Goal: Task Accomplishment & Management: Use online tool/utility

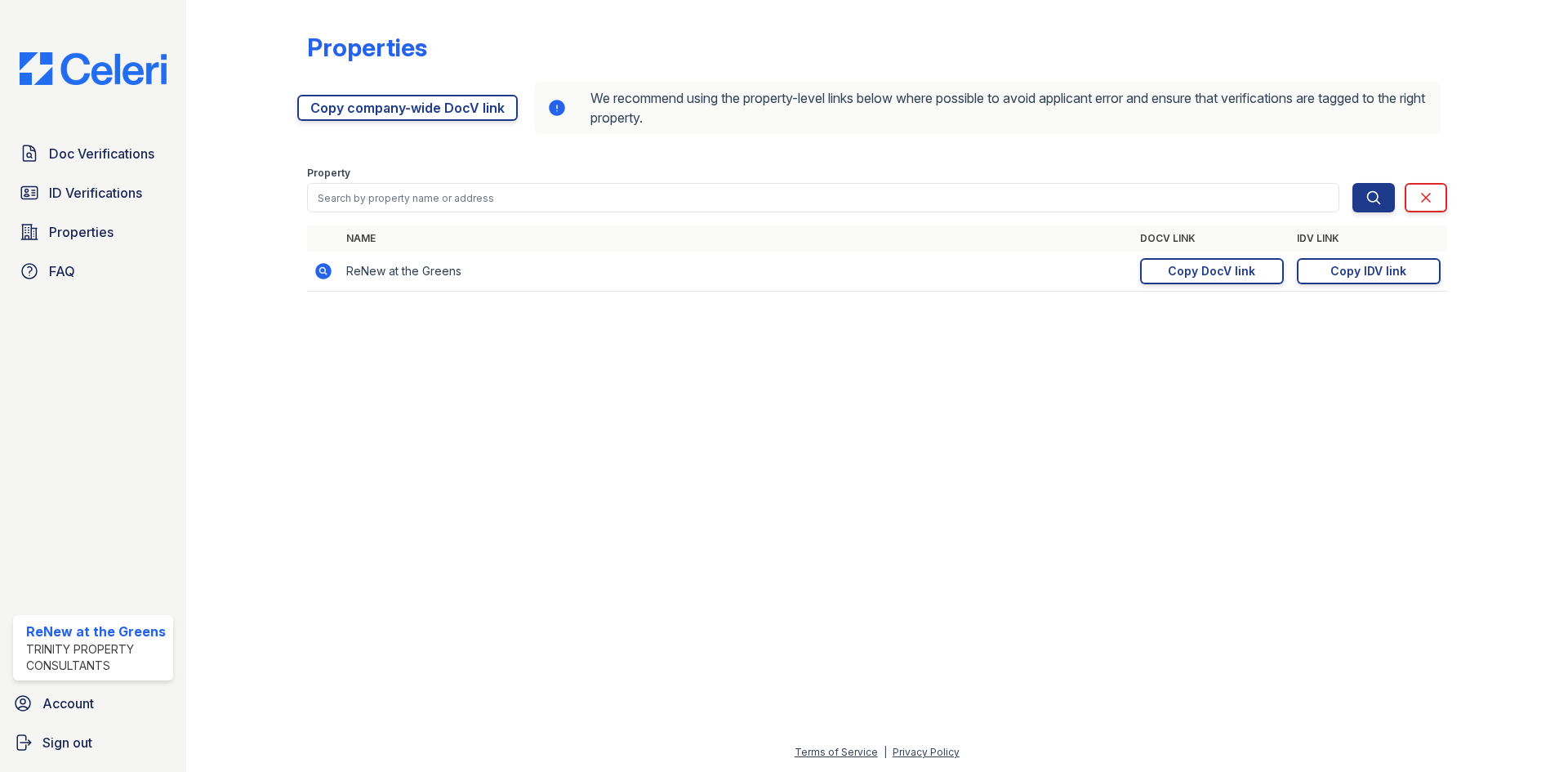
click at [99, 192] on span "ID Verifications" at bounding box center [96, 193] width 93 height 20
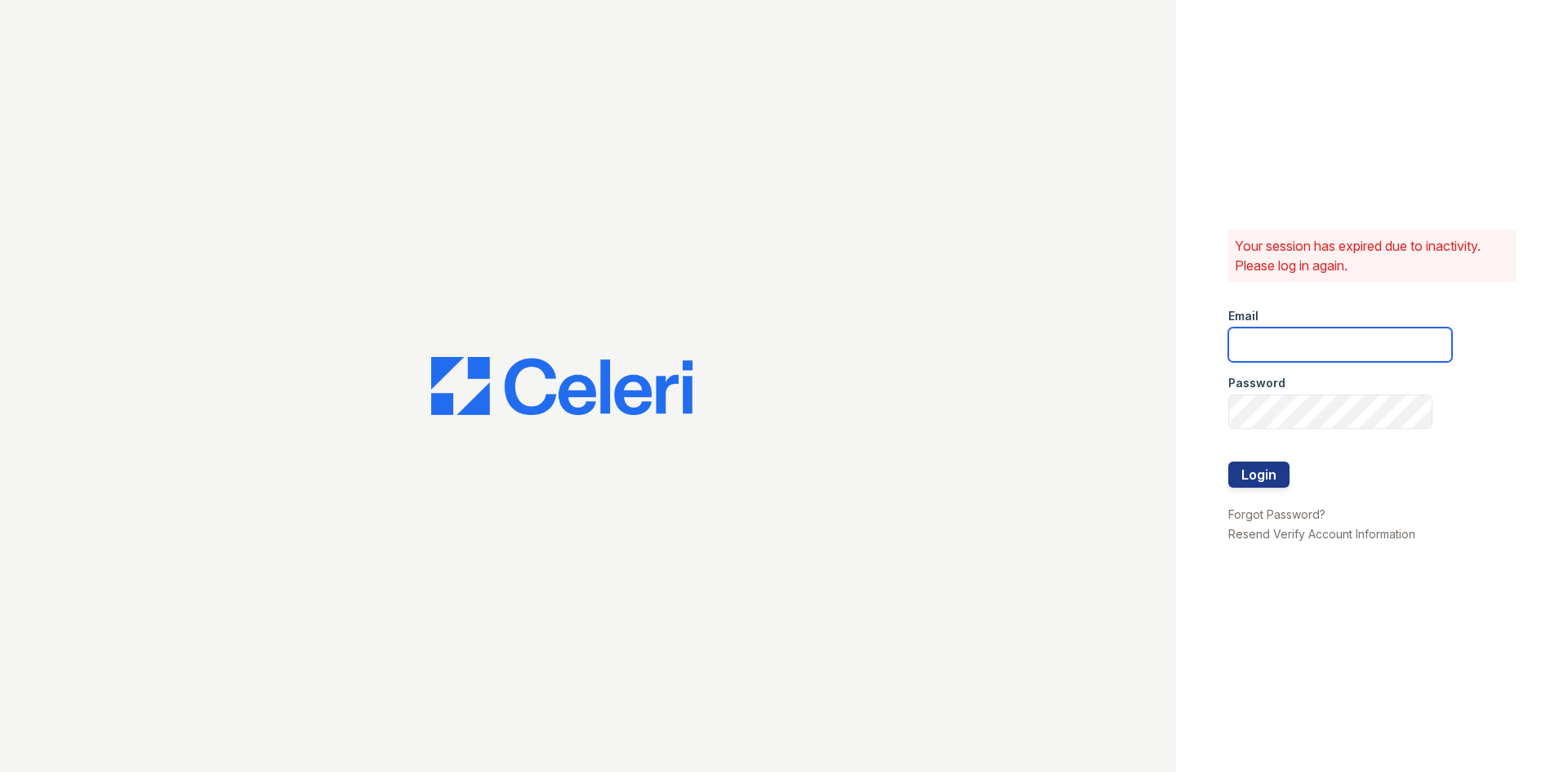
click at [1326, 355] on input "email" at bounding box center [1340, 345] width 223 height 34
type input "renewatthegreens@trinity-pm.com"
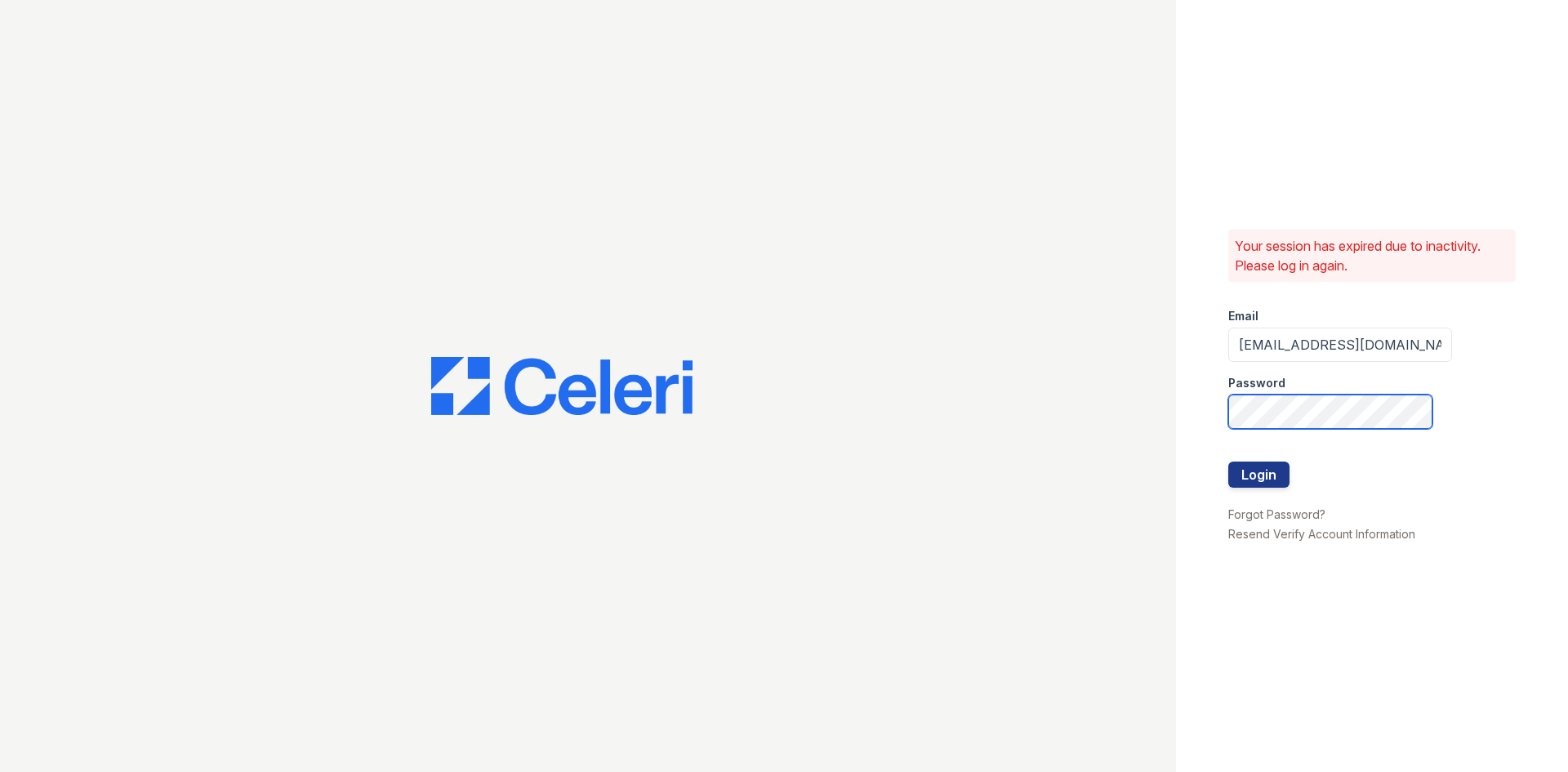
click at [1228, 462] on button "Login" at bounding box center [1259, 475] width 61 height 26
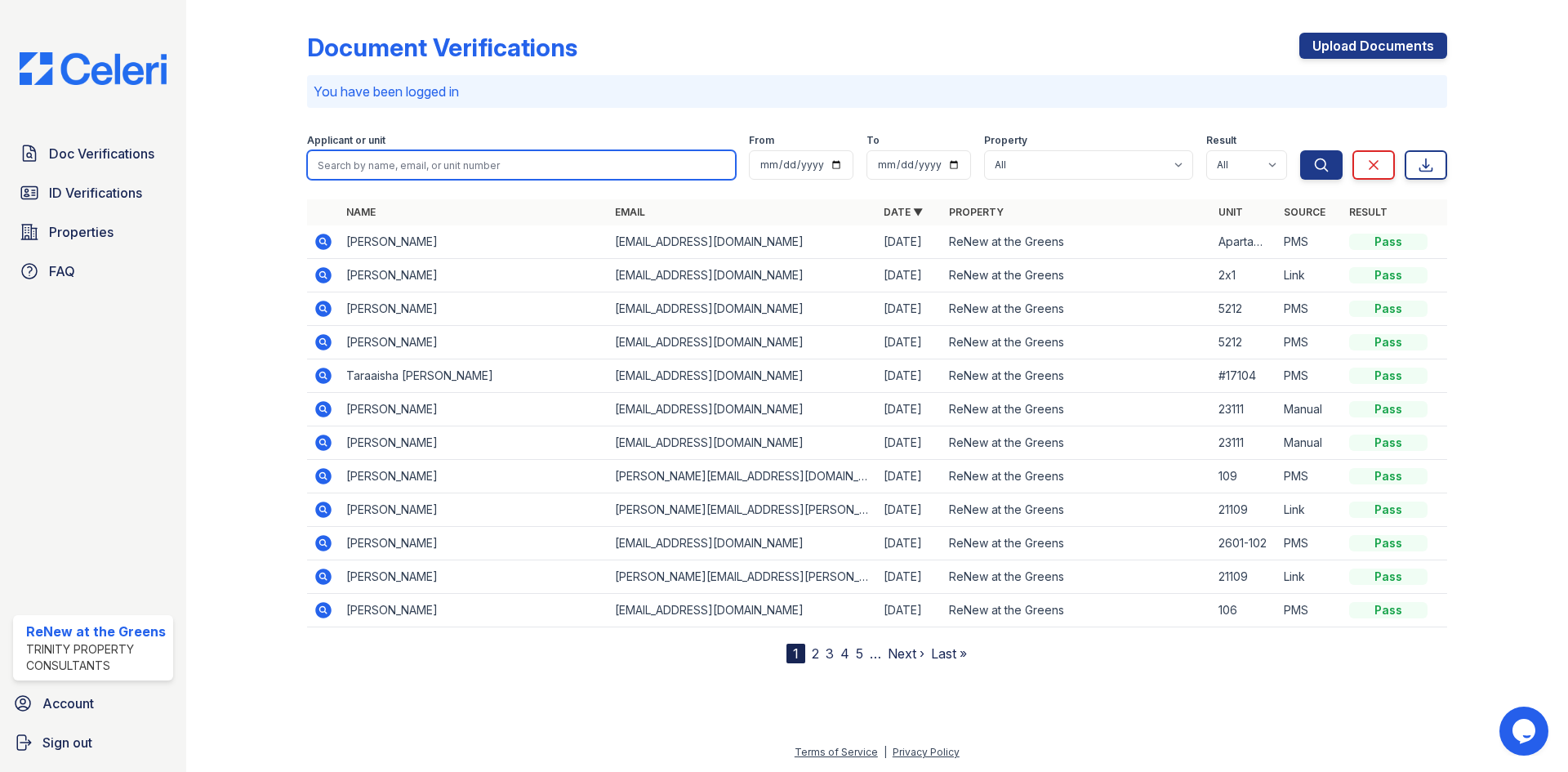
click at [639, 179] on input "search" at bounding box center [521, 165] width 429 height 29
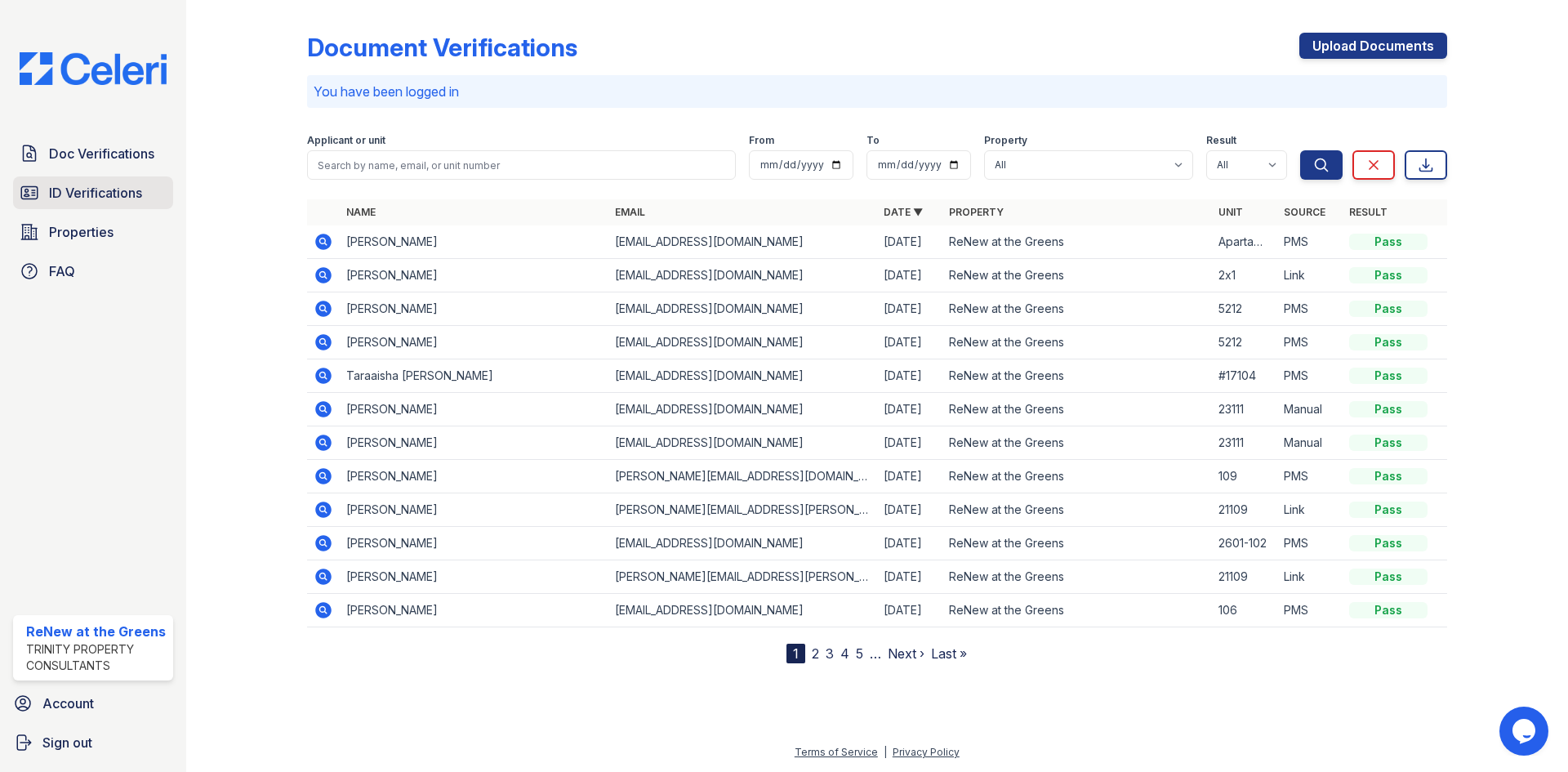
drag, startPoint x: 85, startPoint y: 211, endPoint x: 92, endPoint y: 205, distance: 9.2
click at [85, 211] on div "Doc Verifications ID Verifications Properties FAQ" at bounding box center [93, 213] width 173 height 151
click at [97, 192] on span "ID Verifications" at bounding box center [96, 193] width 93 height 20
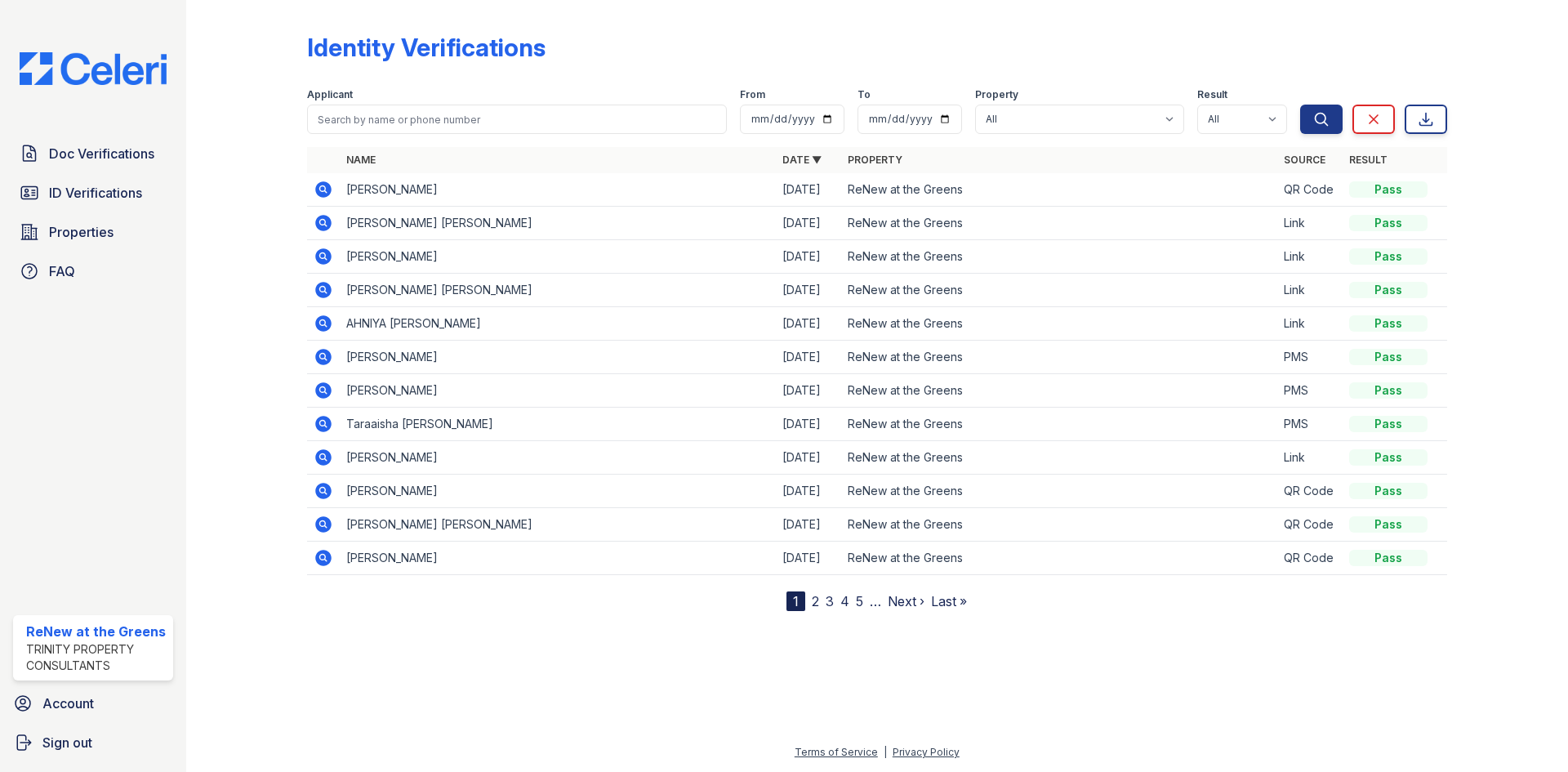
click at [396, 159] on th "Name" at bounding box center [557, 160] width 436 height 26
click at [415, 122] on input "search" at bounding box center [516, 120] width 420 height 29
type input "[PERSON_NAME]"
click at [1300, 105] on button "Search" at bounding box center [1322, 120] width 43 height 29
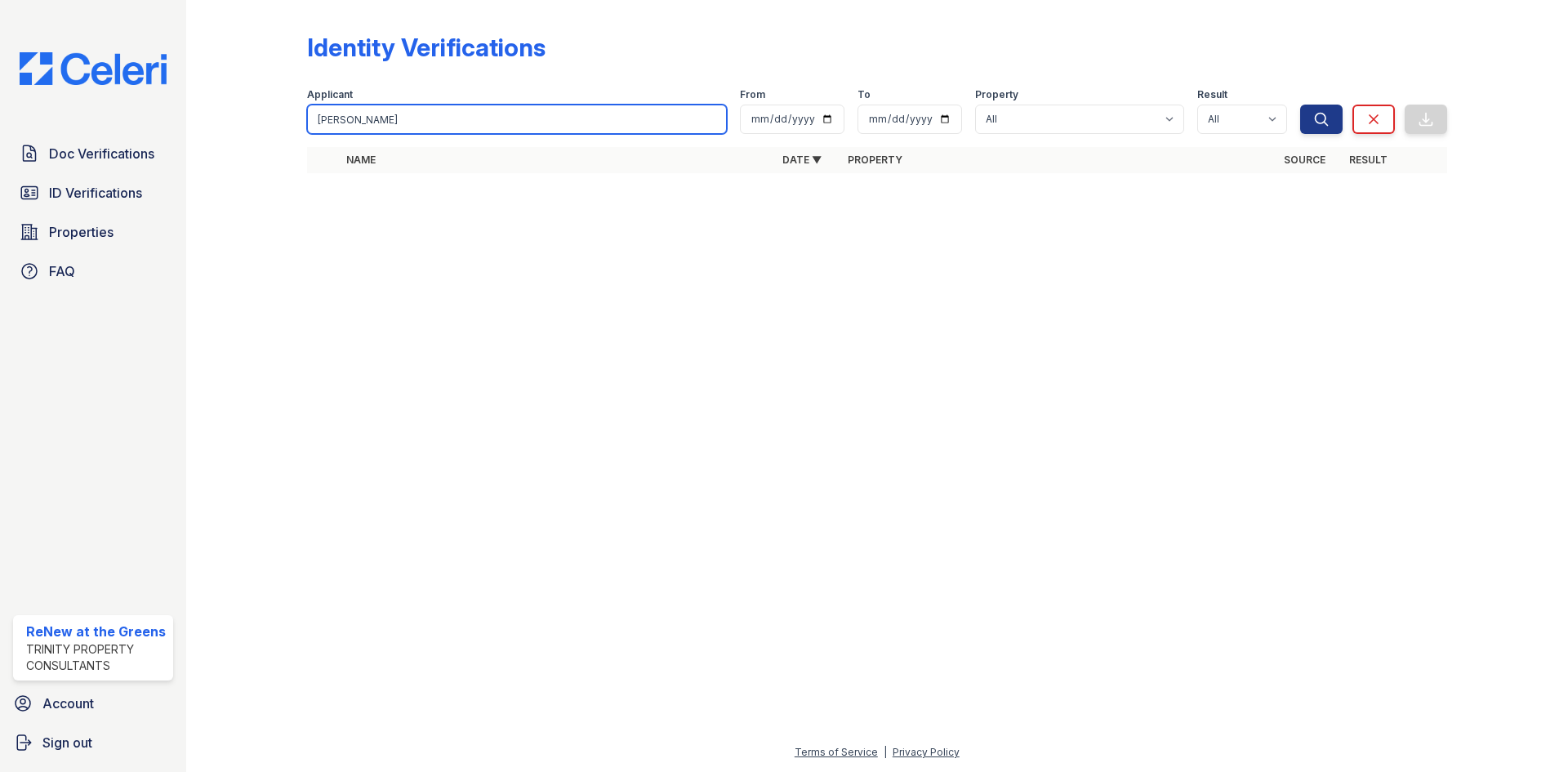
click at [415, 122] on input "[PERSON_NAME]" at bounding box center [516, 120] width 420 height 29
